Goal: Find specific page/section: Find specific page/section

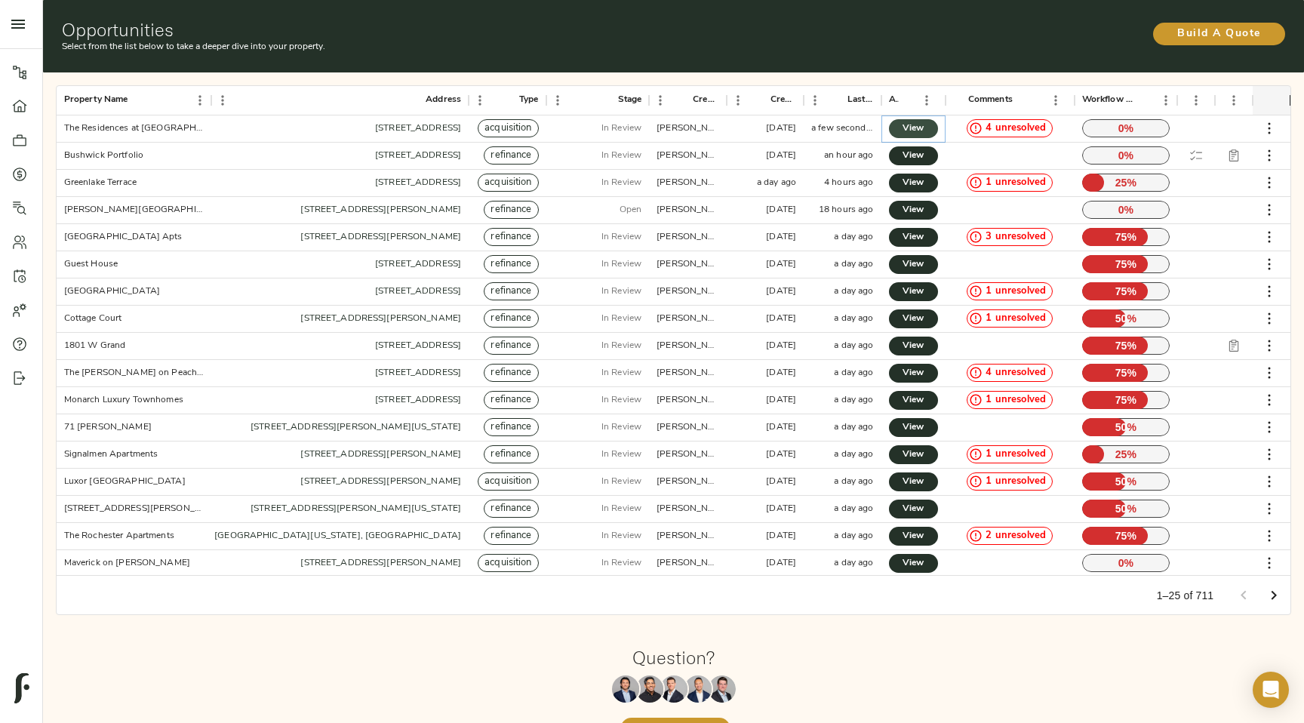
click at [913, 131] on span "View" at bounding box center [913, 129] width 19 height 16
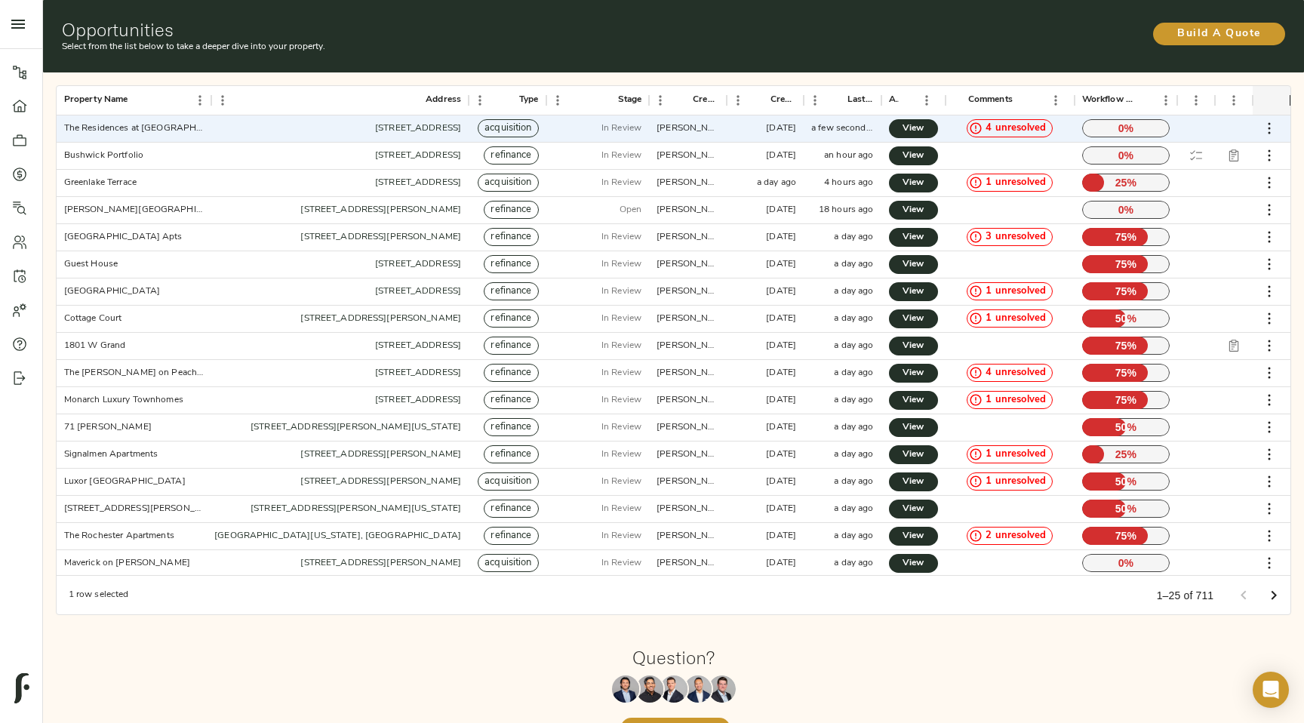
click at [696, 38] on h1 "Opportunities" at bounding box center [470, 29] width 816 height 21
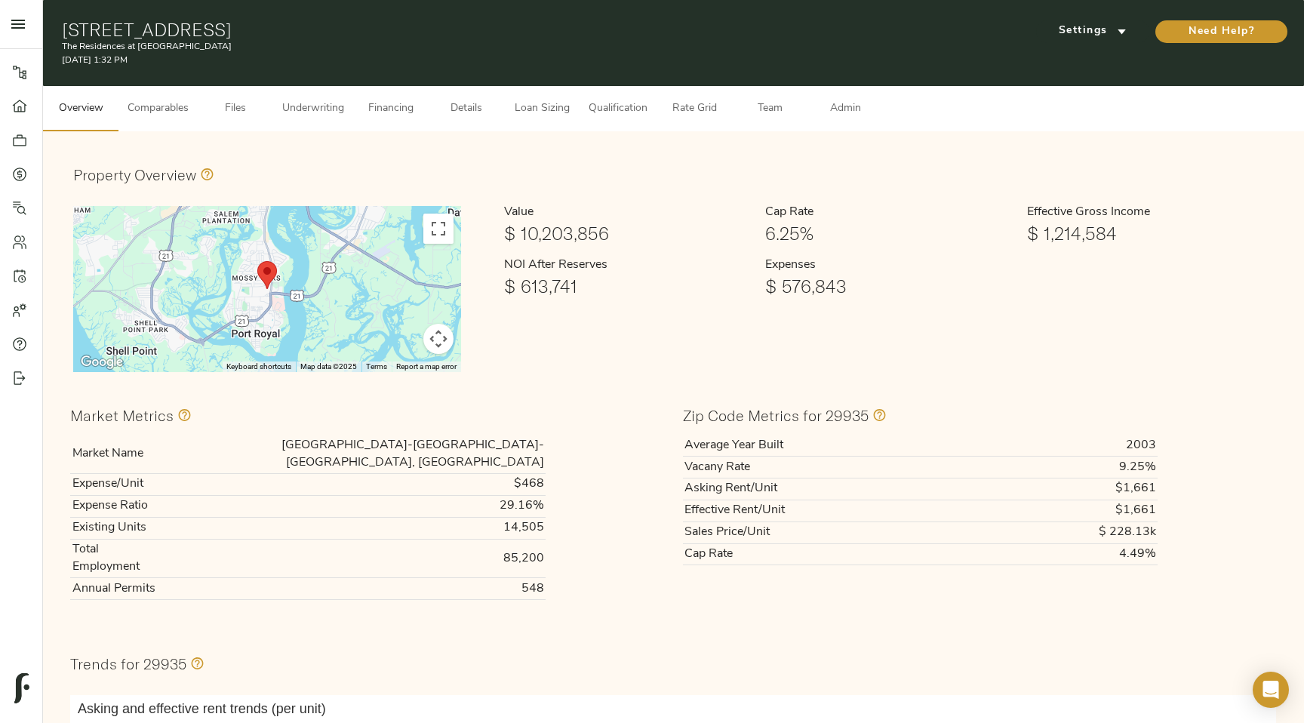
click at [862, 118] on button "Admin" at bounding box center [844, 108] width 75 height 45
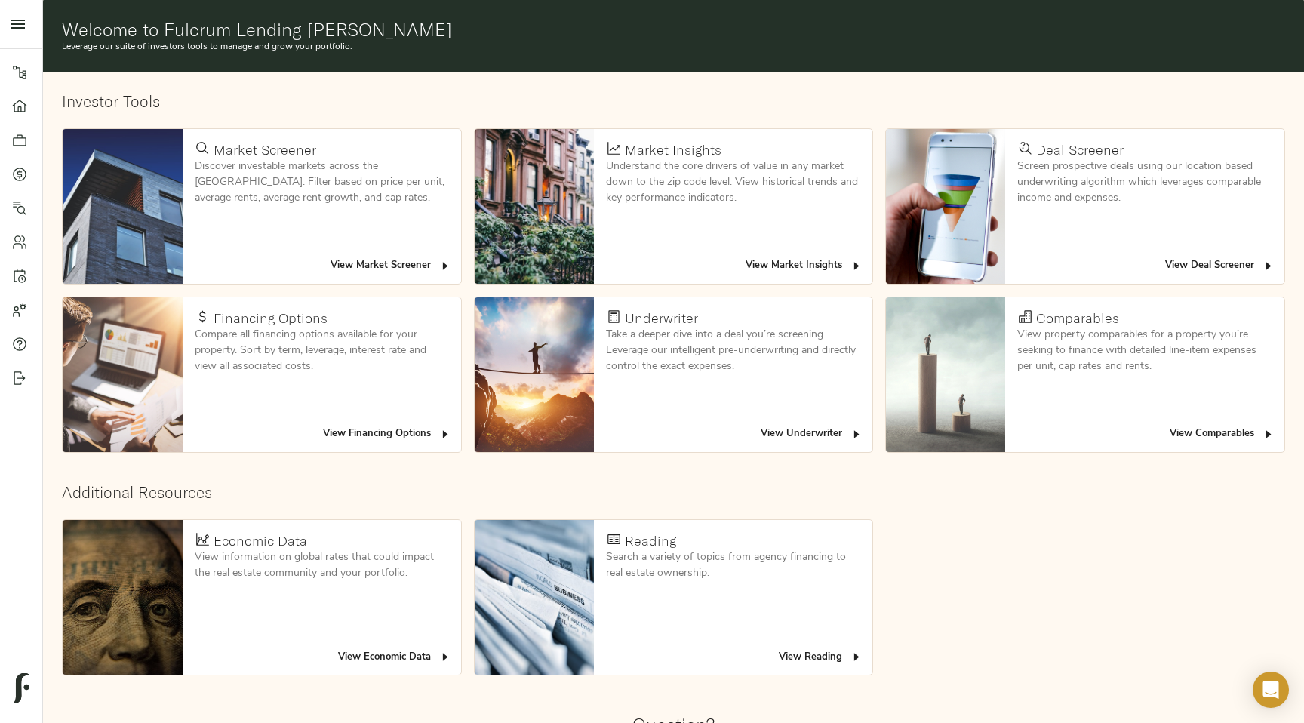
click at [113, 267] on span "View Deal Screener" at bounding box center [1219, 265] width 109 height 17
